Goal: Information Seeking & Learning: Learn about a topic

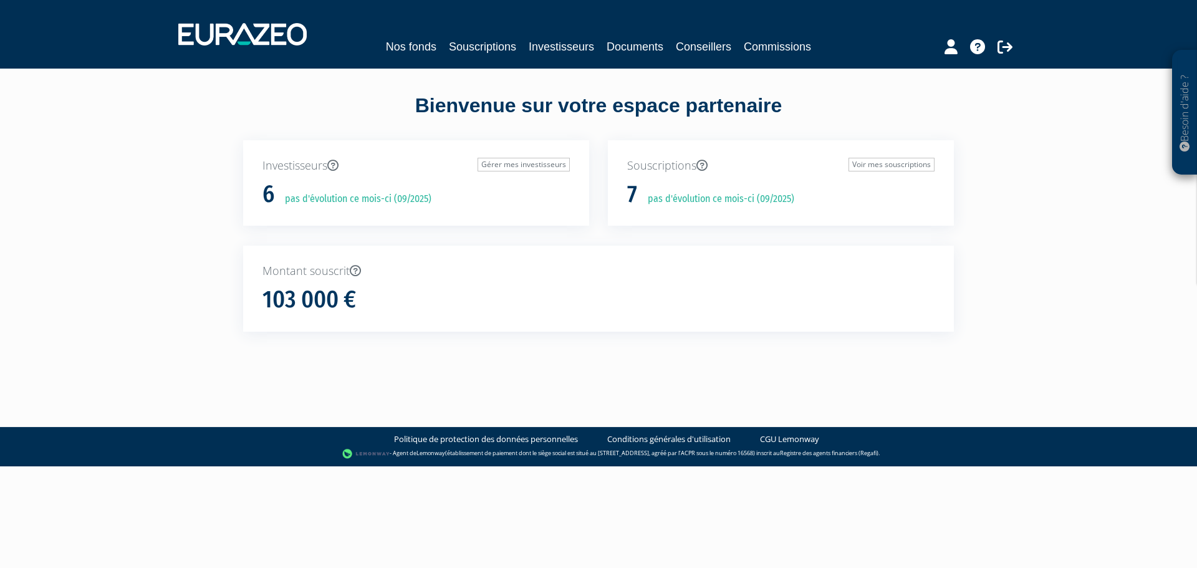
click at [768, 57] on nav "Nos fonds Souscriptions Investisseurs Documents Conseillers Commissions" at bounding box center [598, 34] width 1197 height 69
click at [769, 52] on link "Commissions" at bounding box center [777, 46] width 67 height 17
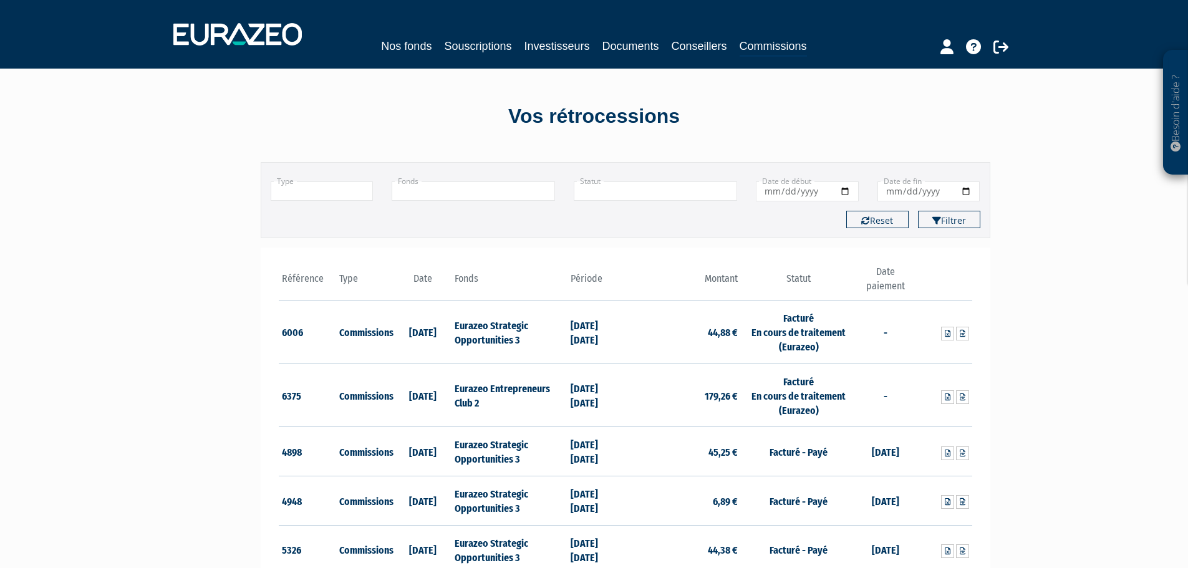
drag, startPoint x: 455, startPoint y: 388, endPoint x: 504, endPoint y: 407, distance: 52.9
click at [504, 407] on td "Eurazeo Entrepreneurs Club 2" at bounding box center [508, 396] width 115 height 64
drag, startPoint x: 455, startPoint y: 398, endPoint x: 448, endPoint y: 388, distance: 11.8
click at [448, 388] on tr "6375 Commissions [DATE] Eurazeo Entrepreneurs Club 2 [DATE] [DATE] 179,26 € Fac…" at bounding box center [625, 396] width 693 height 64
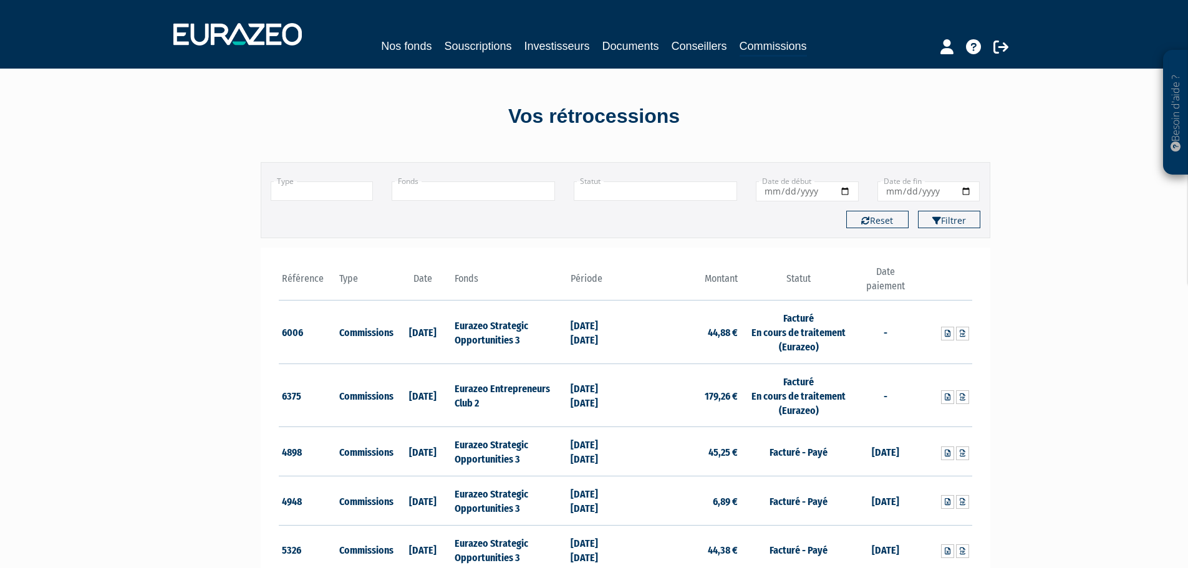
click at [453, 388] on td "Eurazeo Entrepreneurs Club 2" at bounding box center [508, 396] width 115 height 64
click at [789, 398] on td "Facturé En cours de traitement (Eurazeo)" at bounding box center [798, 396] width 115 height 64
click at [962, 400] on icon at bounding box center [963, 396] width 6 height 7
click at [1059, 202] on div "Besoin d'aide ? × J'ai besoin d'aide Si vous avez une question à propos du fonc…" at bounding box center [594, 379] width 1188 height 758
